Goal: Task Accomplishment & Management: Use online tool/utility

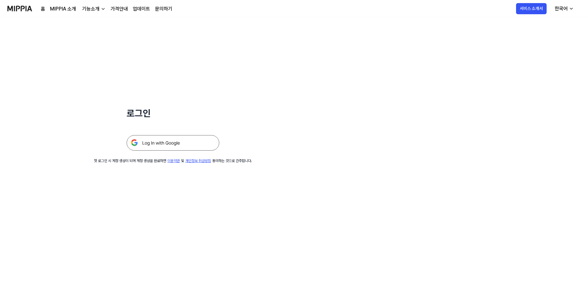
click at [195, 141] on img at bounding box center [173, 142] width 93 height 15
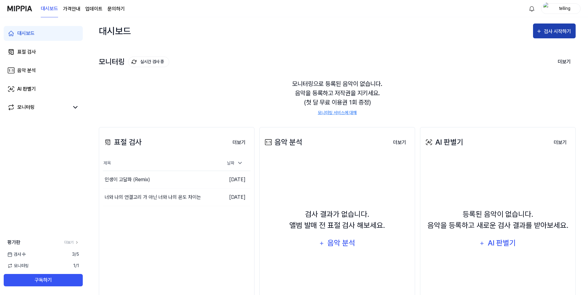
click at [544, 29] on div "검사 시작하기" at bounding box center [554, 32] width 36 height 8
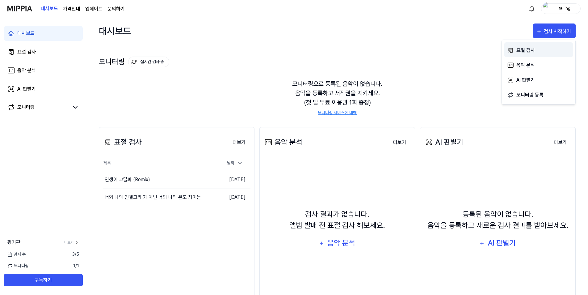
click at [516, 45] on button "표절 검사" at bounding box center [539, 49] width 69 height 15
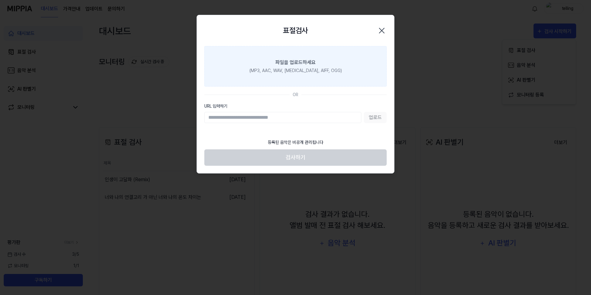
click at [293, 73] on div "(MP3, AAC, WAV, [MEDICAL_DATA], AIFF, OGG)" at bounding box center [295, 70] width 92 height 6
click at [0, 0] on input "파일을 업로드하세요 (MP3, AAC, WAV, [MEDICAL_DATA], AIFF, OGG)" at bounding box center [0, 0] width 0 height 0
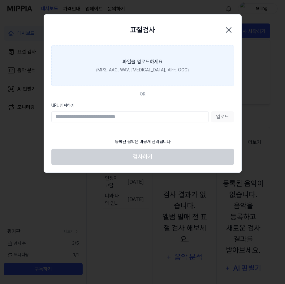
click at [151, 71] on div "(MP3, AAC, WAV, [MEDICAL_DATA], AIFF, OGG)" at bounding box center [142, 70] width 92 height 6
drag, startPoint x: 151, startPoint y: 71, endPoint x: 184, endPoint y: 80, distance: 34.6
click at [184, 80] on label "파일을 업로드하세요 (MP3, AAC, WAV, [MEDICAL_DATA], AIFF, OGG)" at bounding box center [142, 65] width 182 height 40
click at [0, 0] on input "파일을 업로드하세요 (MP3, AAC, WAV, [MEDICAL_DATA], AIFF, OGG)" at bounding box center [0, 0] width 0 height 0
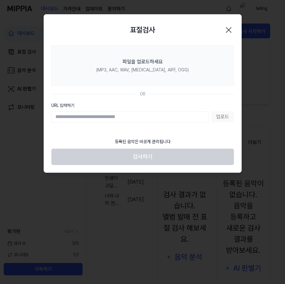
click at [230, 28] on icon "button" at bounding box center [228, 30] width 10 height 10
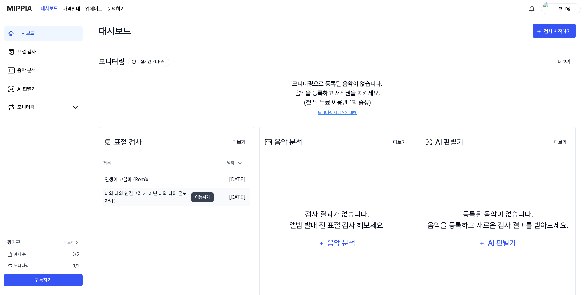
click at [176, 198] on div "너와 나의 연결고리 가 아닌 너와 나의 온도 차이는" at bounding box center [147, 197] width 84 height 15
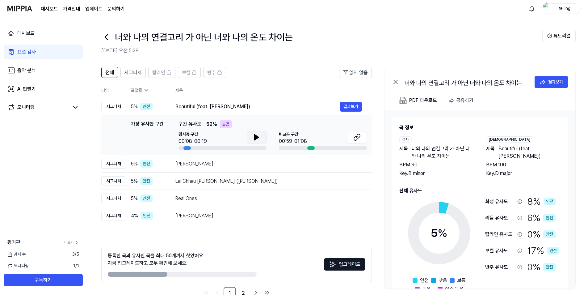
click at [255, 138] on icon at bounding box center [257, 137] width 4 height 6
click at [257, 137] on icon at bounding box center [256, 136] width 7 height 7
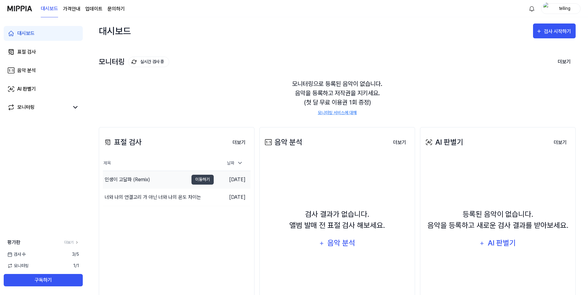
click at [173, 179] on div "인생이 고달파 (Remix)" at bounding box center [146, 179] width 86 height 17
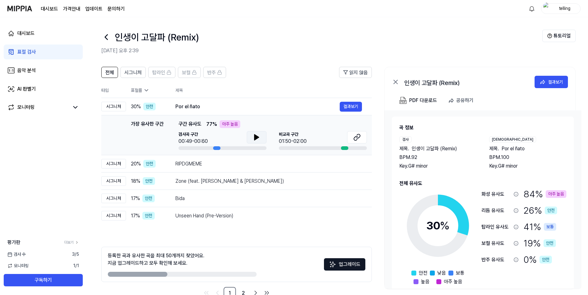
click at [252, 135] on button at bounding box center [257, 137] width 20 height 12
click at [255, 140] on icon at bounding box center [256, 136] width 7 height 7
click at [284, 138] on icon at bounding box center [356, 138] width 4 height 4
click at [108, 38] on icon at bounding box center [106, 37] width 10 height 10
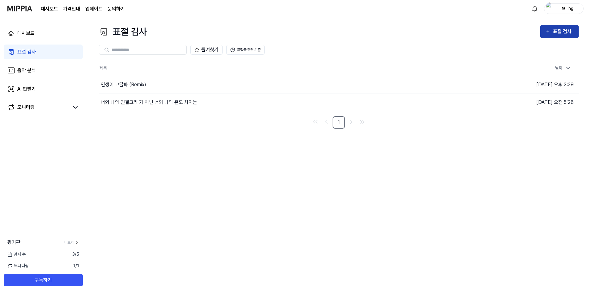
click at [284, 35] on div "표절 검사" at bounding box center [563, 32] width 21 height 8
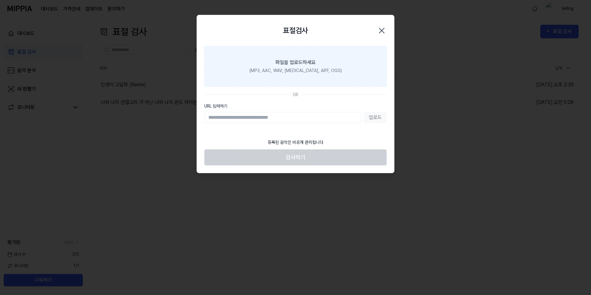
click at [284, 70] on div "(MP3, AAC, WAV, [MEDICAL_DATA], AIFF, OGG)" at bounding box center [295, 70] width 92 height 6
click at [0, 0] on input "파일을 업로드하세요 (MP3, AAC, WAV, [MEDICAL_DATA], AIFF, OGG)" at bounding box center [0, 0] width 0 height 0
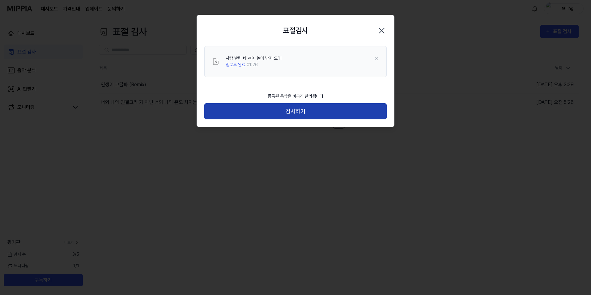
click at [239, 114] on button "검사하기" at bounding box center [295, 111] width 182 height 16
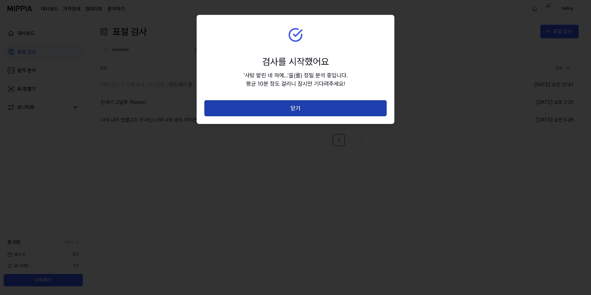
click at [247, 112] on button "닫기" at bounding box center [295, 108] width 182 height 16
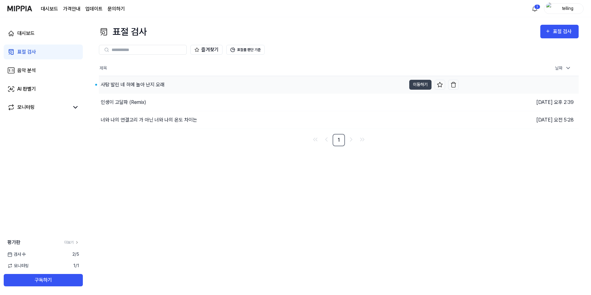
click at [163, 88] on div "사탕 발린 네 혀에 놀아 난지 오래" at bounding box center [252, 84] width 307 height 17
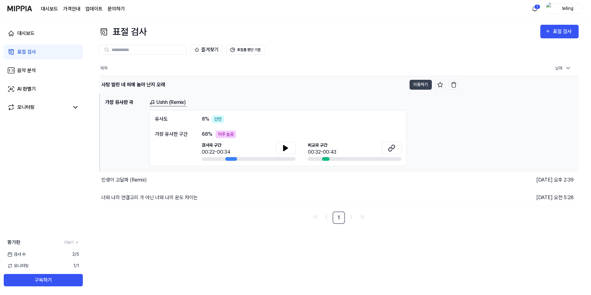
click at [193, 81] on div "사탕 발린 네 혀에 놀아 난지 오래" at bounding box center [253, 84] width 307 height 17
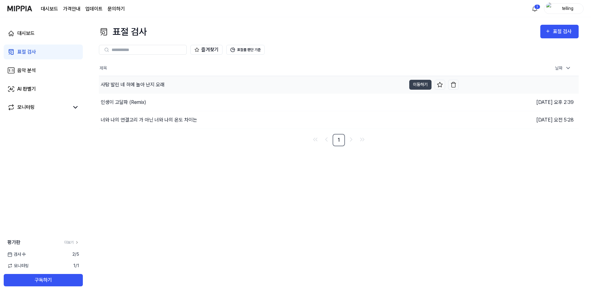
click at [193, 81] on div "사탕 발린 네 혀에 놀아 난지 오래" at bounding box center [252, 84] width 307 height 17
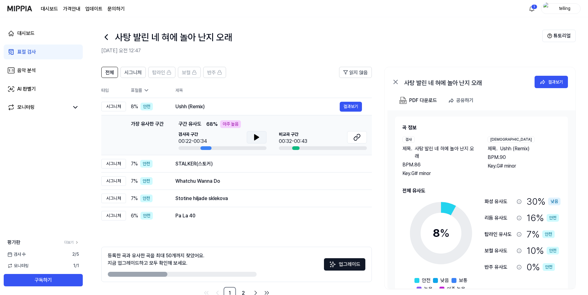
click at [252, 138] on button at bounding box center [257, 137] width 20 height 12
click at [261, 138] on button at bounding box center [257, 137] width 20 height 12
click at [284, 139] on icon at bounding box center [357, 136] width 7 height 7
click at [256, 140] on icon at bounding box center [256, 136] width 7 height 7
drag, startPoint x: 231, startPoint y: 150, endPoint x: 236, endPoint y: 150, distance: 5.9
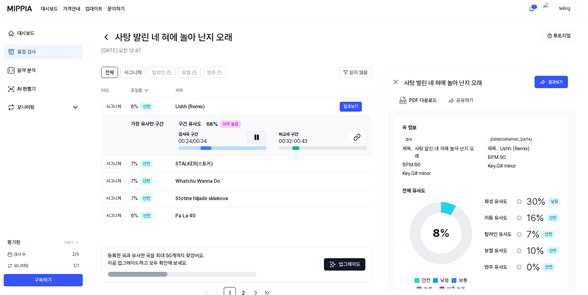
click at [234, 150] on td "가장 유사한 구간 가장 유사한 구간 구간 유사도 68 % 아주 높음 검사곡 구간 00:24/00:34 [GEOGRAPHIC_DATA] 구간 0…" at bounding box center [236, 135] width 271 height 40
click at [253, 139] on icon at bounding box center [256, 136] width 7 height 7
click at [284, 139] on icon at bounding box center [357, 136] width 7 height 7
click at [230, 166] on div "STALKER(스토커)" at bounding box center [258, 163] width 164 height 7
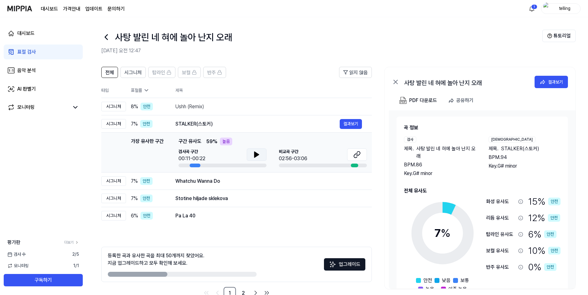
click at [258, 154] on icon at bounding box center [257, 155] width 4 height 6
click at [252, 154] on button at bounding box center [257, 154] width 20 height 12
click at [284, 154] on icon at bounding box center [356, 156] width 4 height 4
click at [219, 181] on div "Whatchu Wanna Do" at bounding box center [258, 180] width 164 height 7
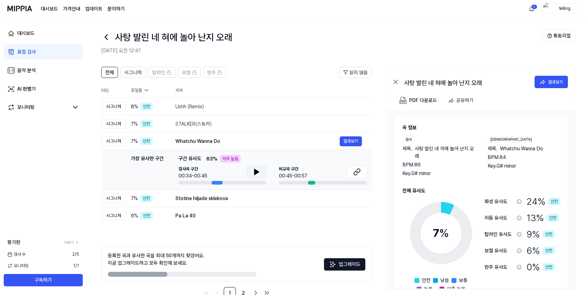
click at [254, 173] on icon at bounding box center [256, 171] width 7 height 7
drag, startPoint x: 260, startPoint y: 172, endPoint x: 328, endPoint y: 163, distance: 69.4
click at [260, 172] on icon at bounding box center [256, 171] width 7 height 7
click at [284, 169] on icon at bounding box center [359, 171] width 4 height 4
click at [244, 201] on div "Stotine hiljade sklekova" at bounding box center [258, 198] width 164 height 7
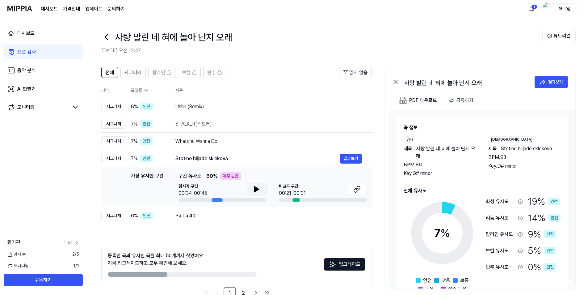
click at [258, 190] on icon at bounding box center [257, 189] width 4 height 6
click at [284, 192] on button at bounding box center [357, 189] width 20 height 12
click at [256, 187] on icon at bounding box center [256, 188] width 7 height 7
click at [255, 187] on icon at bounding box center [257, 189] width 4 height 6
click at [256, 186] on icon at bounding box center [256, 188] width 7 height 7
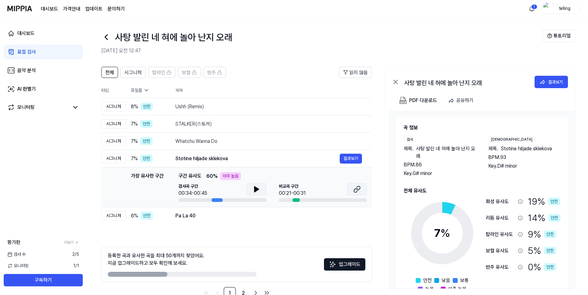
click at [284, 191] on icon at bounding box center [357, 188] width 7 height 7
click at [251, 187] on button at bounding box center [257, 189] width 20 height 12
click at [208, 215] on div "Pa La 40" at bounding box center [258, 215] width 164 height 7
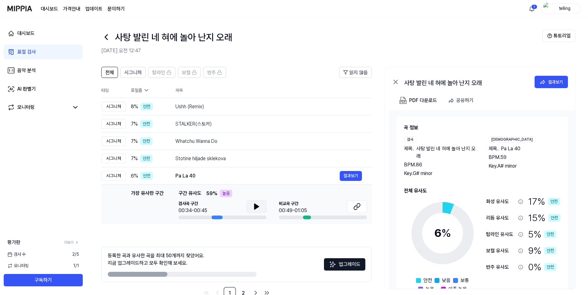
click at [257, 208] on icon at bounding box center [256, 206] width 7 height 7
click at [263, 206] on button at bounding box center [257, 206] width 20 height 12
click at [284, 205] on icon at bounding box center [357, 206] width 7 height 7
click at [236, 176] on div "Pa La 40" at bounding box center [258, 175] width 164 height 7
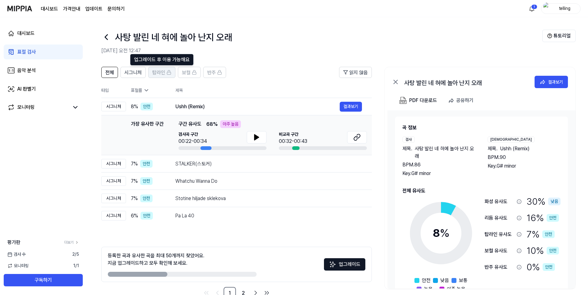
click at [164, 75] on span "탑라인" at bounding box center [158, 72] width 13 height 7
click at [189, 74] on span "보컬" at bounding box center [186, 72] width 9 height 7
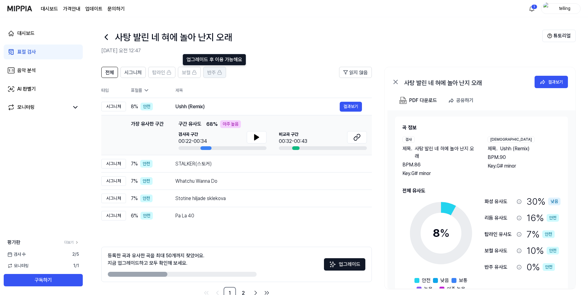
click at [212, 75] on span "반주" at bounding box center [211, 72] width 9 height 7
click at [242, 213] on div "Pa La 40" at bounding box center [258, 215] width 164 height 7
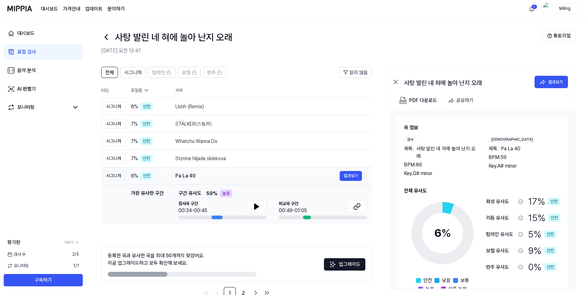
click at [254, 174] on div "Pa La 40" at bounding box center [258, 175] width 164 height 7
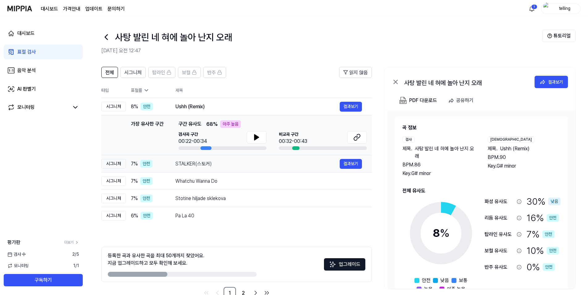
click at [257, 161] on div "STALKER(스토커)" at bounding box center [258, 163] width 164 height 7
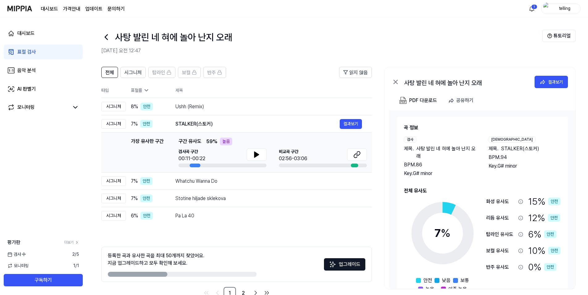
click at [259, 148] on div "가장 유사한 구간 구간 유사도 59 % 높음 검사곡 구간 00:11-00:22 [GEOGRAPHIC_DATA] 구간 02:56-03:06" at bounding box center [273, 153] width 189 height 30
click at [264, 130] on td "STALKER(스토커) 결과보기" at bounding box center [269, 123] width 206 height 17
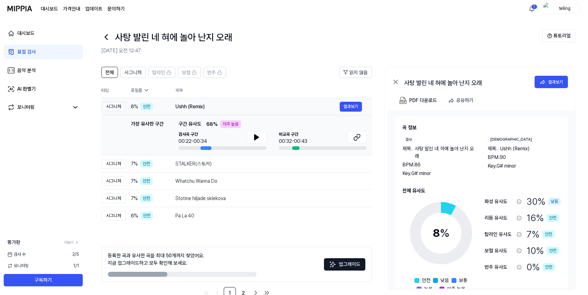
click at [266, 114] on td "Ushh (Remix) 결과보기" at bounding box center [269, 106] width 206 height 17
click at [262, 105] on div "Ushh (Remix)" at bounding box center [258, 106] width 164 height 7
click at [284, 80] on div "사탕 발린 네 혀에 놀아 난지 오래 결과보기" at bounding box center [480, 80] width 191 height 27
click at [284, 81] on icon at bounding box center [395, 81] width 7 height 7
click at [284, 9] on div "대시보드 가격안내 업데이트 문의하기 1 telling" at bounding box center [294, 8] width 574 height 17
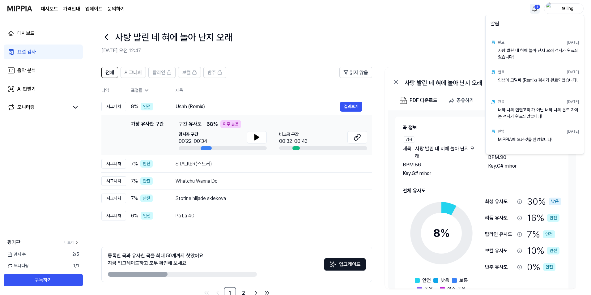
click at [284, 9] on html "대시보드 가격안내 업데이트 문의하기 1 telling 대시보드 표절 검사 음악 분석 AI 판별기 모니터링 평가판 더보기 검사 [DATE] 모니…" at bounding box center [295, 147] width 591 height 295
click at [284, 23] on html "대시보드 가격안내 업데이트 문의하기 telling 대시보드 표절 검사 음악 분석 AI 판별기 모니터링 평가판 더보기 검사 [DATE] 모니터링…" at bounding box center [295, 147] width 591 height 295
